Goal: Transaction & Acquisition: Purchase product/service

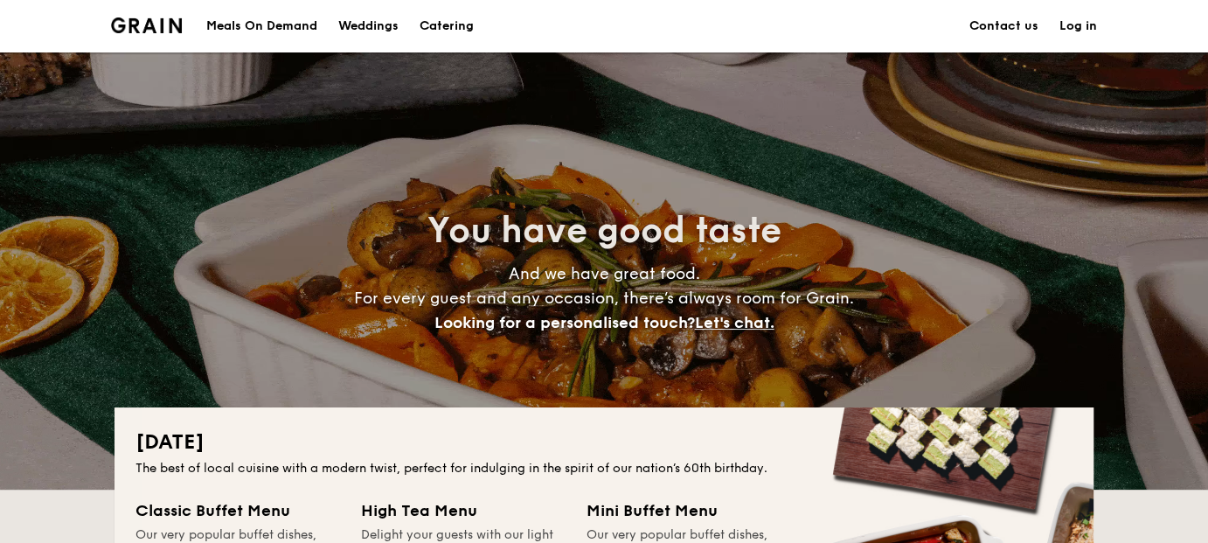
click at [460, 32] on h1 "Catering" at bounding box center [447, 26] width 54 height 52
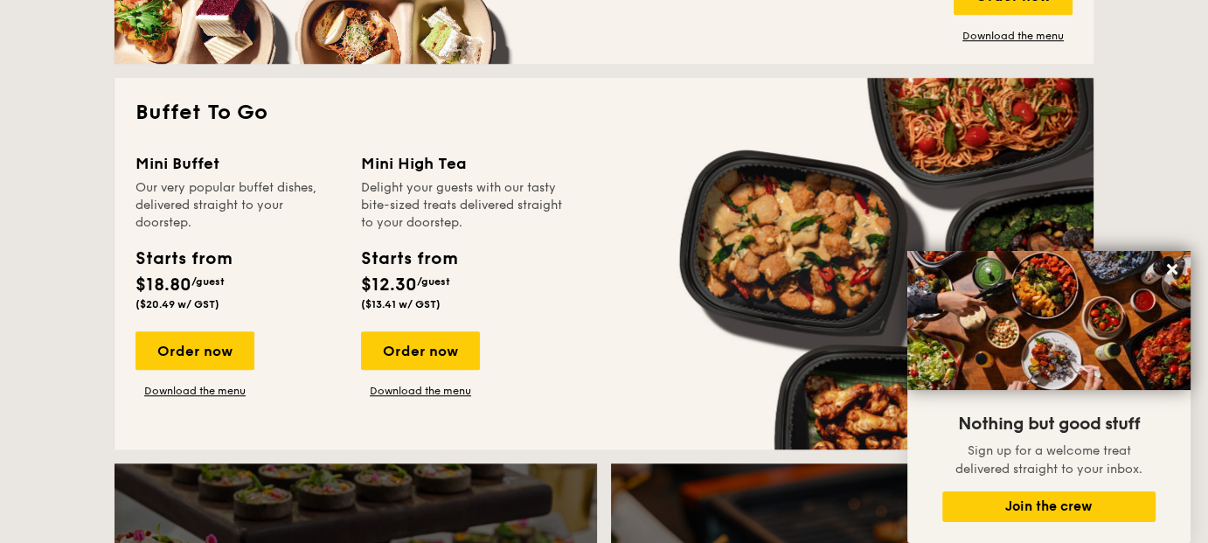
scroll to position [1312, 0]
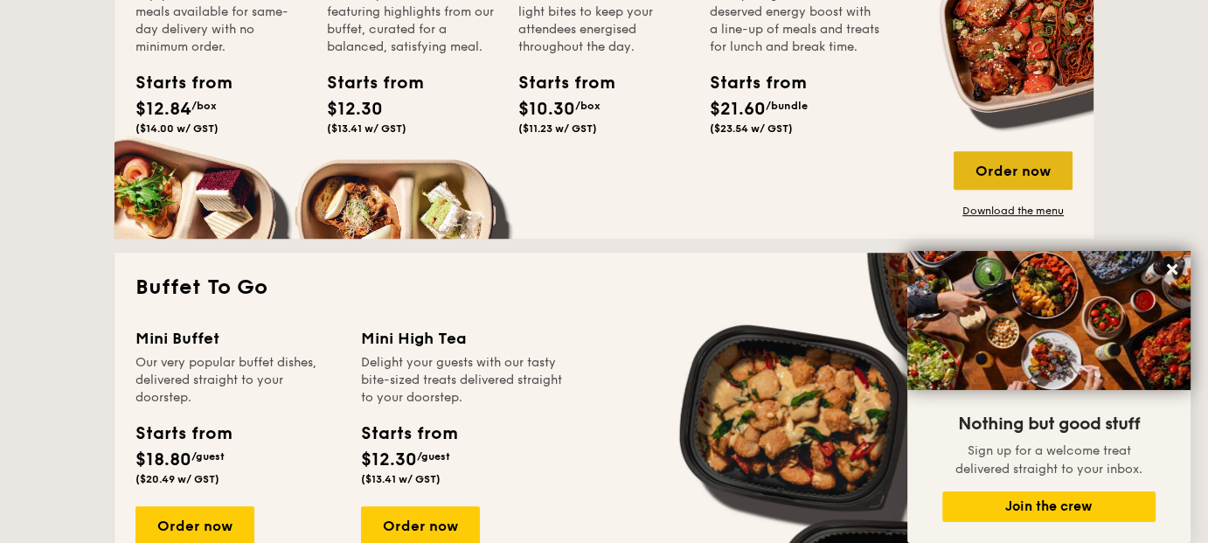
click at [1029, 177] on div "Order now" at bounding box center [1013, 170] width 119 height 38
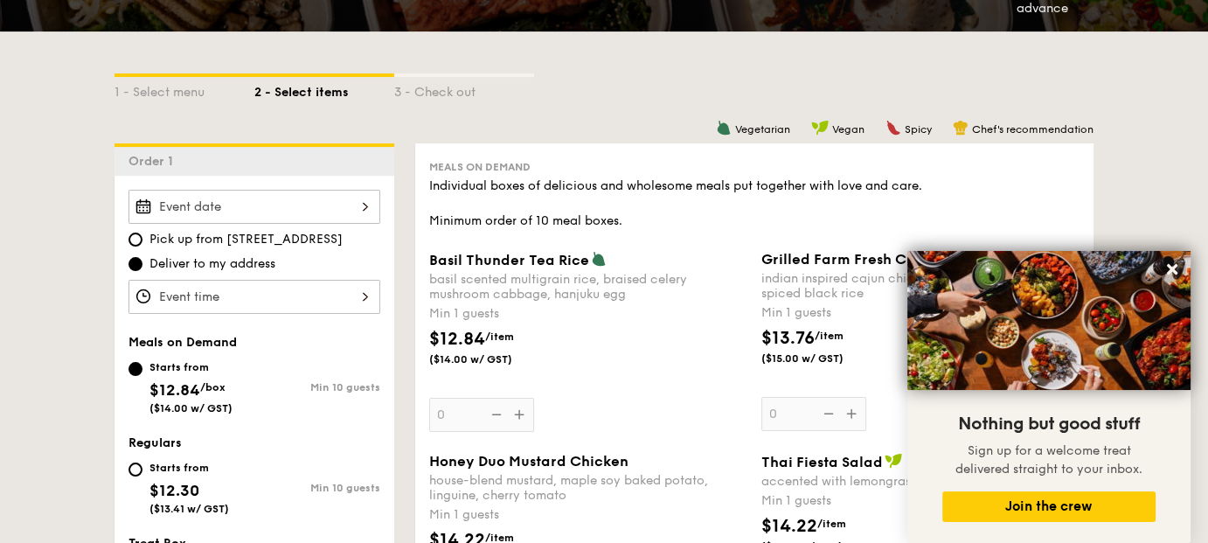
scroll to position [437, 0]
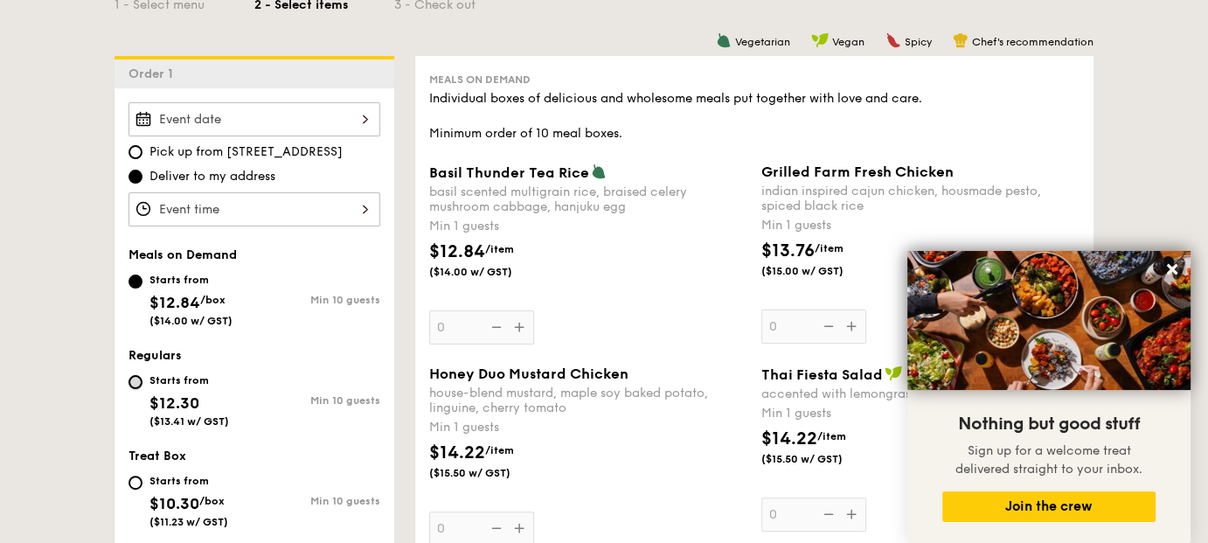
click at [139, 380] on input "Starts from $12.30 ($13.41 w/ GST) Min 10 guests" at bounding box center [136, 382] width 14 height 14
radio input "true"
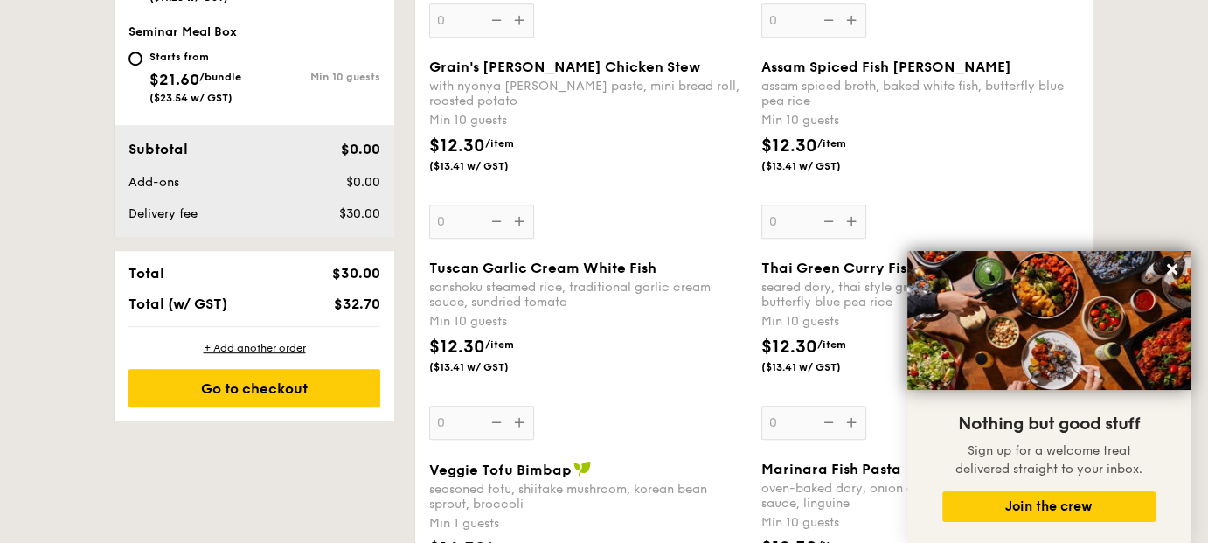
scroll to position [1049, 0]
